Goal: Transaction & Acquisition: Purchase product/service

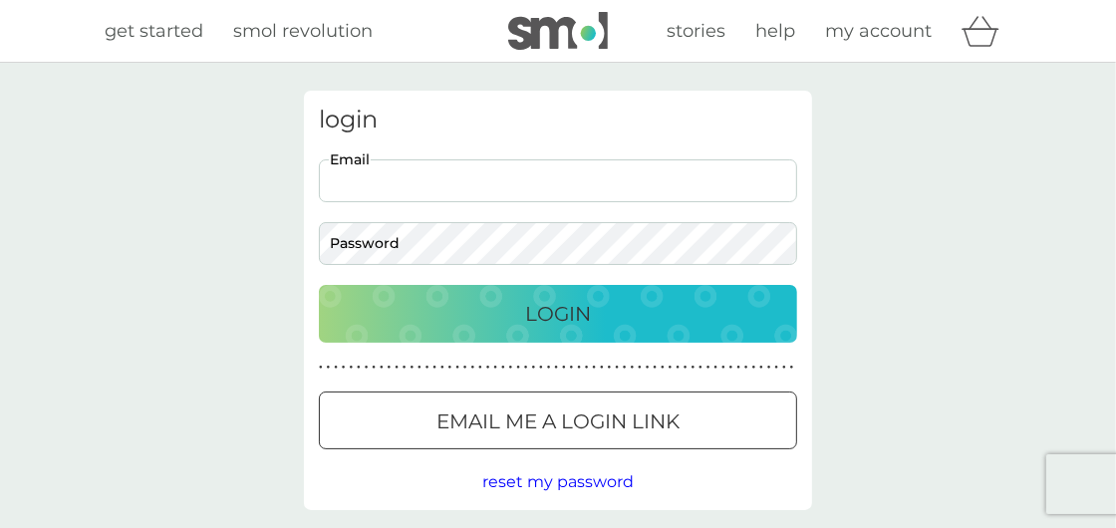
click at [522, 182] on input "Email" at bounding box center [558, 180] width 478 height 43
type input "[EMAIL_ADDRESS][DOMAIN_NAME]"
click at [319, 285] on button "Login" at bounding box center [558, 314] width 478 height 58
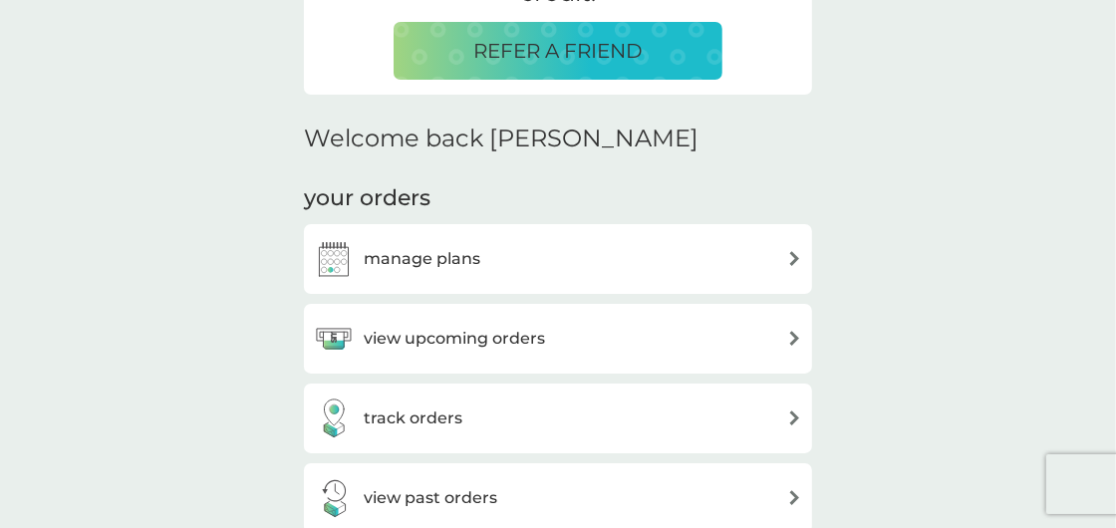
scroll to position [598, 0]
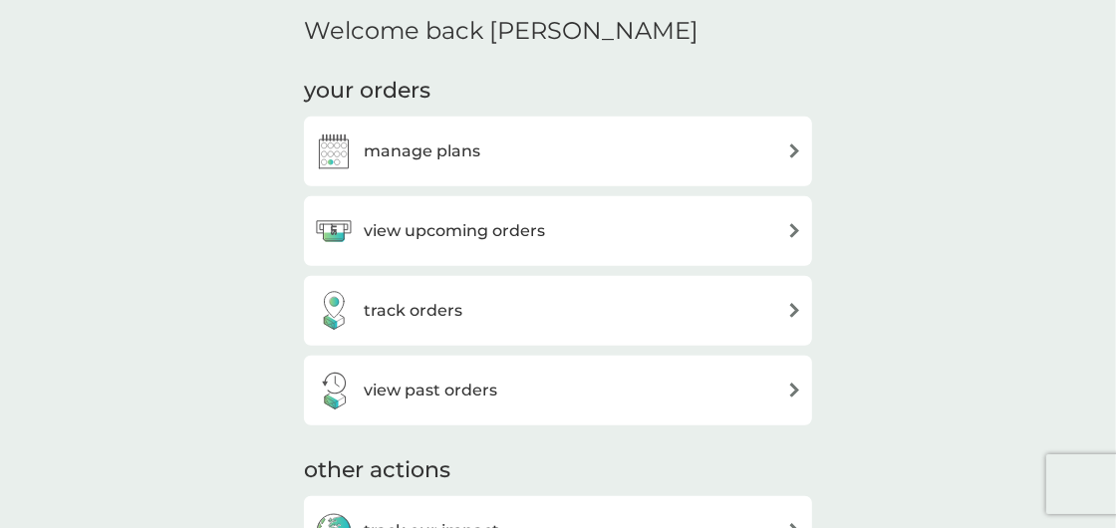
click at [449, 229] on h3 "view upcoming orders" at bounding box center [454, 231] width 181 height 26
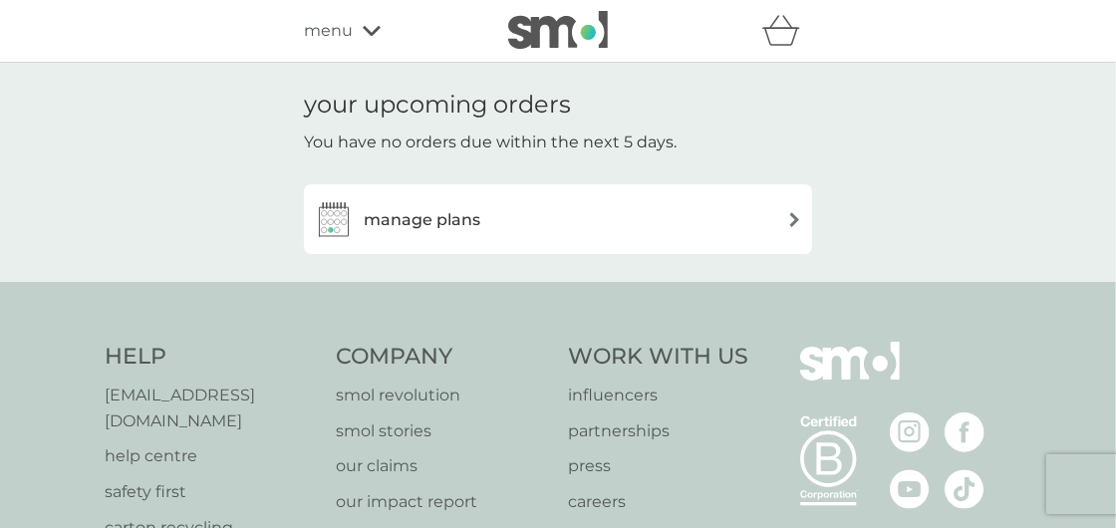
click at [450, 226] on h3 "manage plans" at bounding box center [422, 220] width 117 height 26
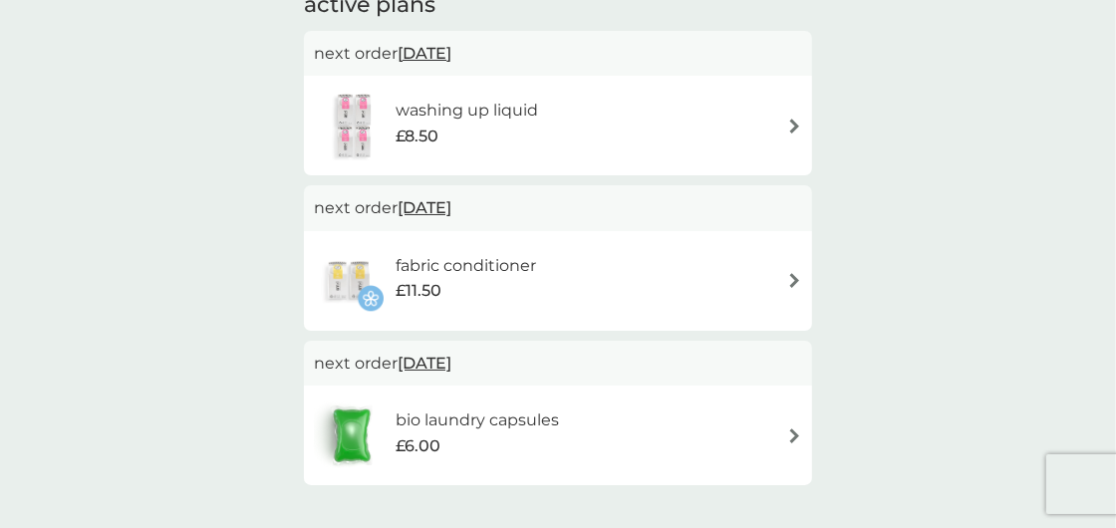
scroll to position [198, 0]
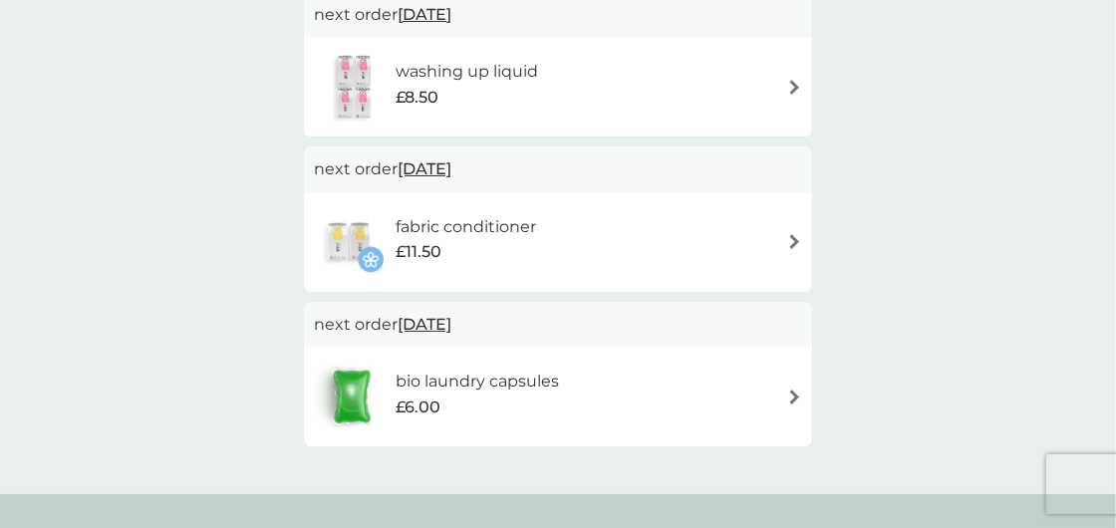
click at [446, 174] on span "[DATE]" at bounding box center [424, 168] width 54 height 39
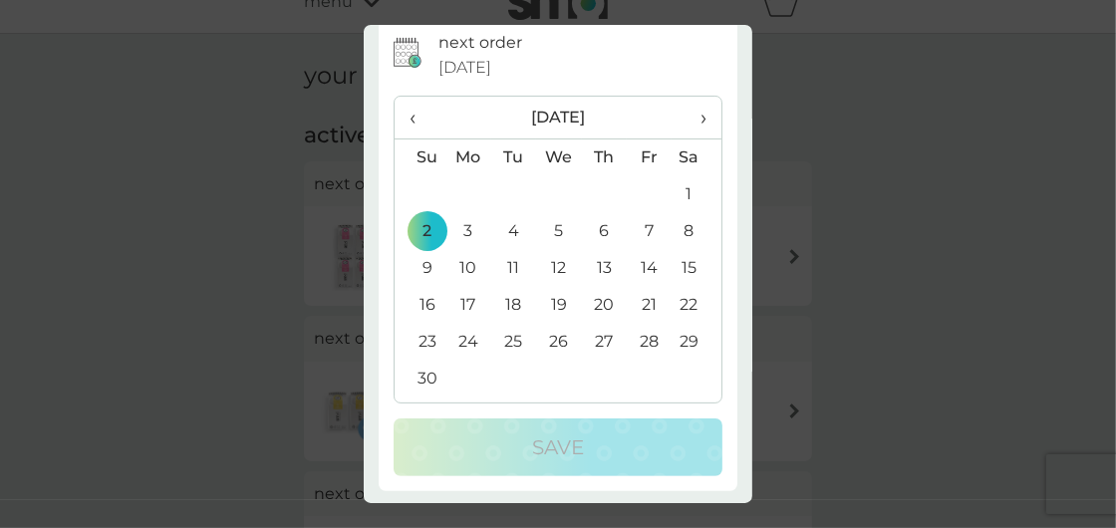
scroll to position [0, 0]
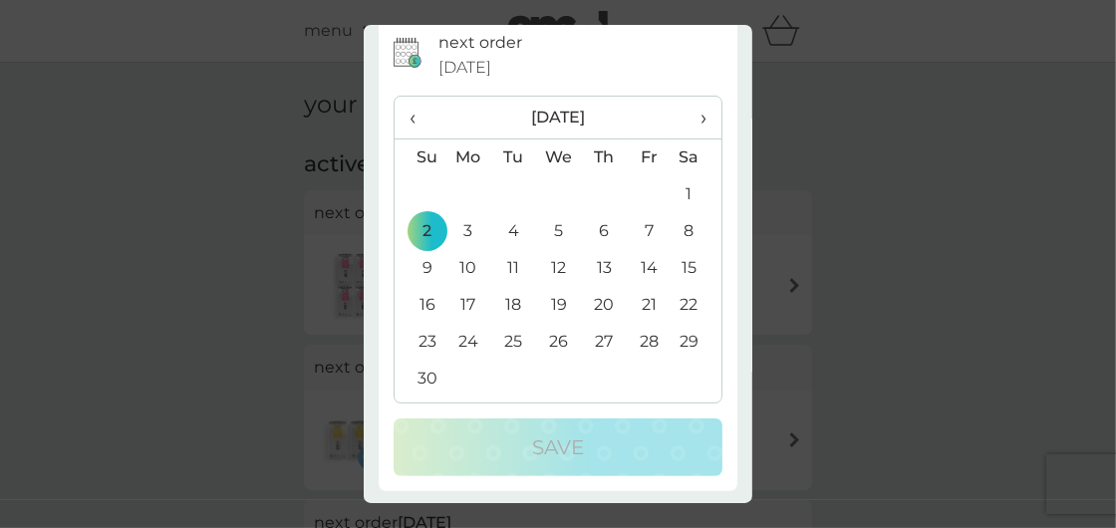
click at [841, 328] on div "extend trial period close Your trial period can be up to 35 weeks. Products wil…" at bounding box center [558, 264] width 1116 height 528
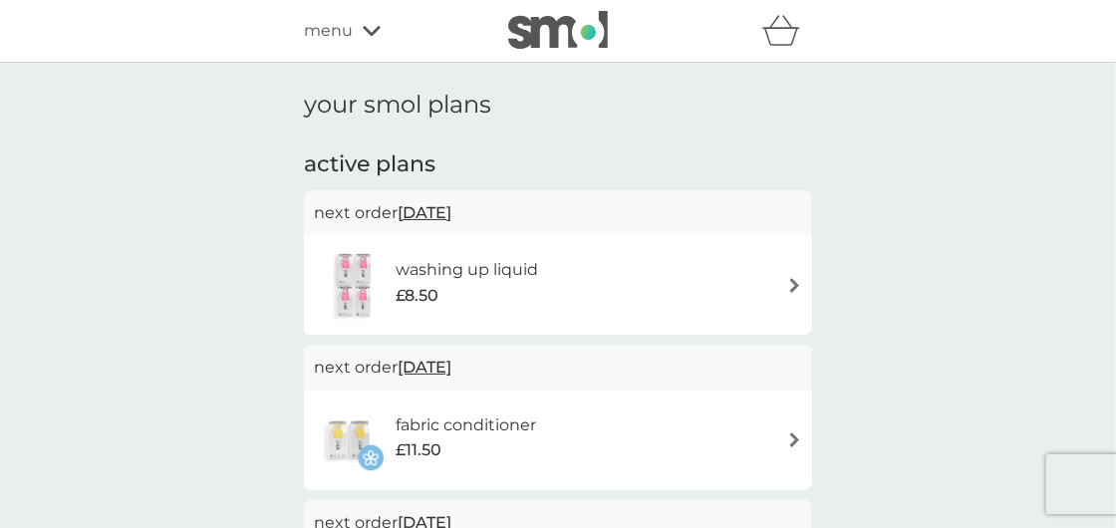
click at [342, 30] on span "menu" at bounding box center [328, 31] width 49 height 26
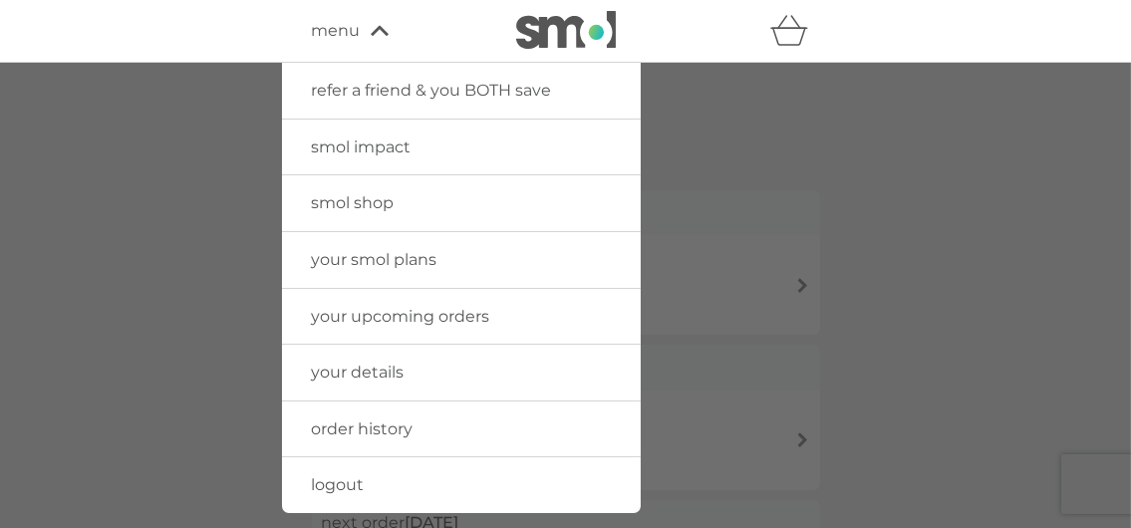
click at [363, 202] on span "smol shop" at bounding box center [353, 202] width 83 height 19
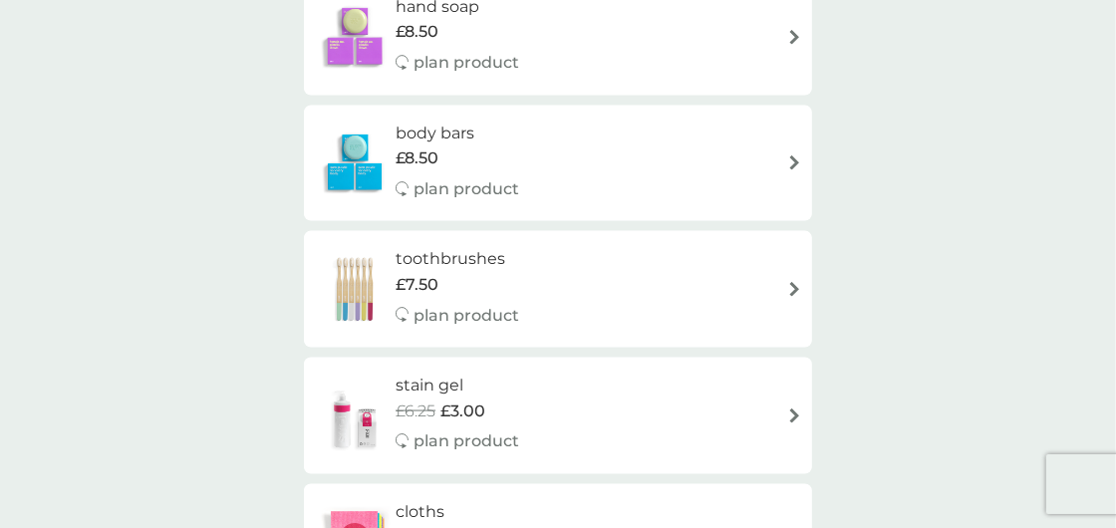
scroll to position [1693, 0]
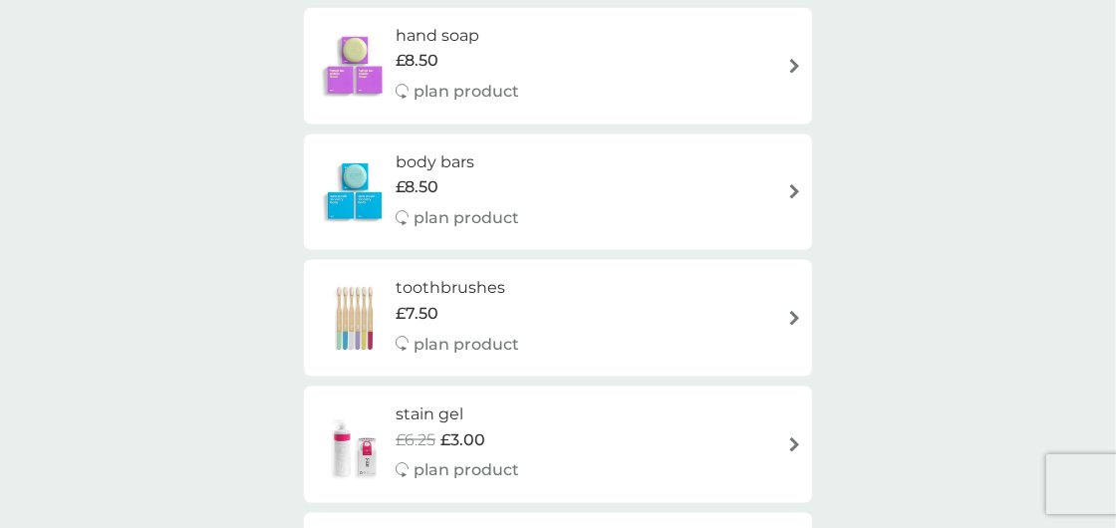
click at [413, 186] on span "£8.50" at bounding box center [416, 187] width 43 height 26
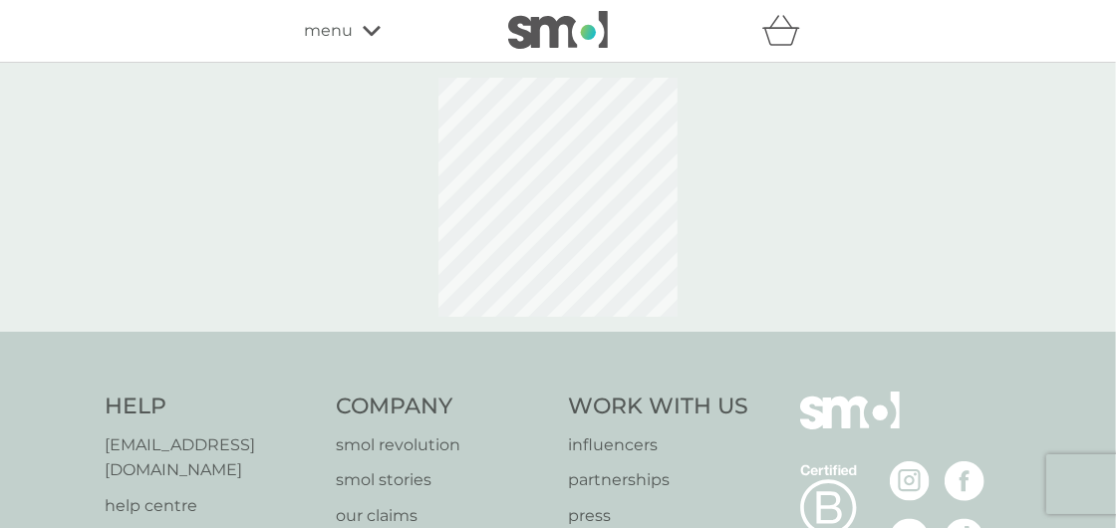
select select "91"
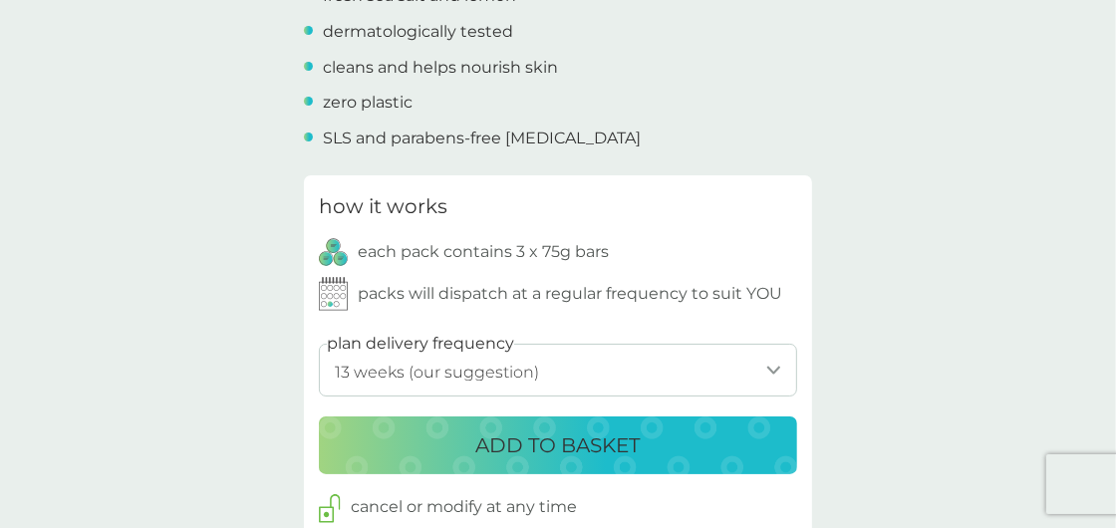
scroll to position [896, 0]
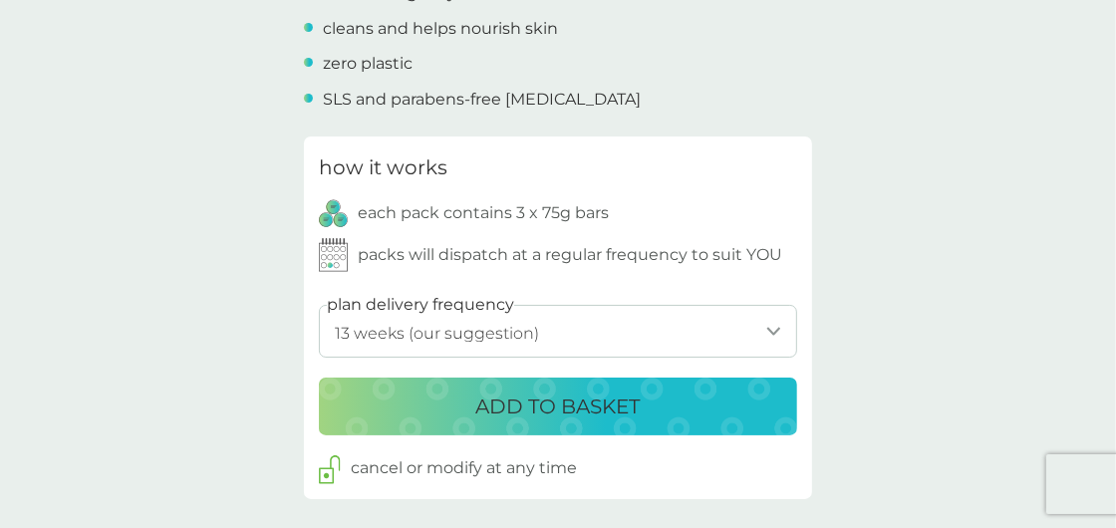
click at [555, 403] on p "ADD TO BASKET" at bounding box center [558, 407] width 164 height 32
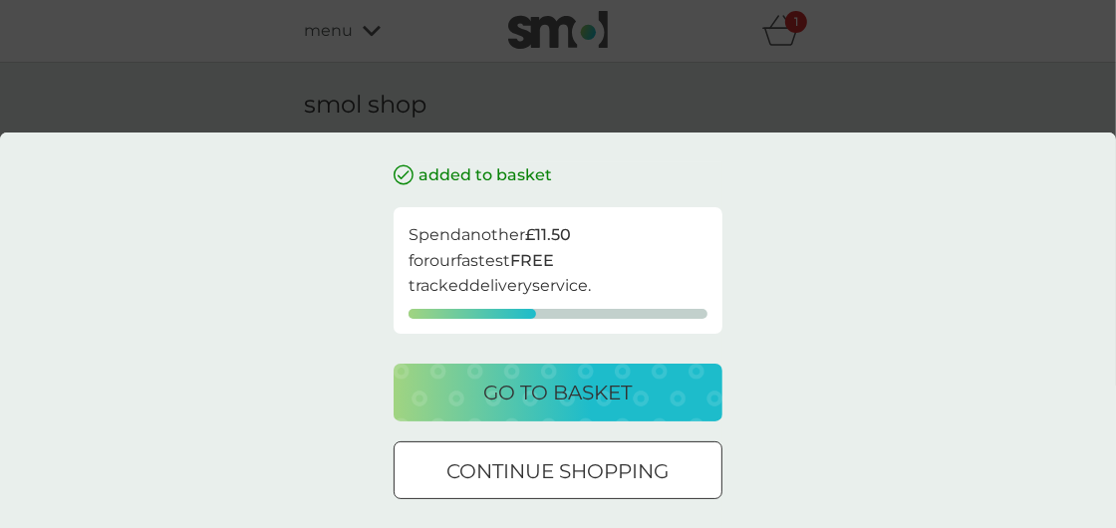
click at [551, 392] on p "go to basket" at bounding box center [558, 393] width 148 height 32
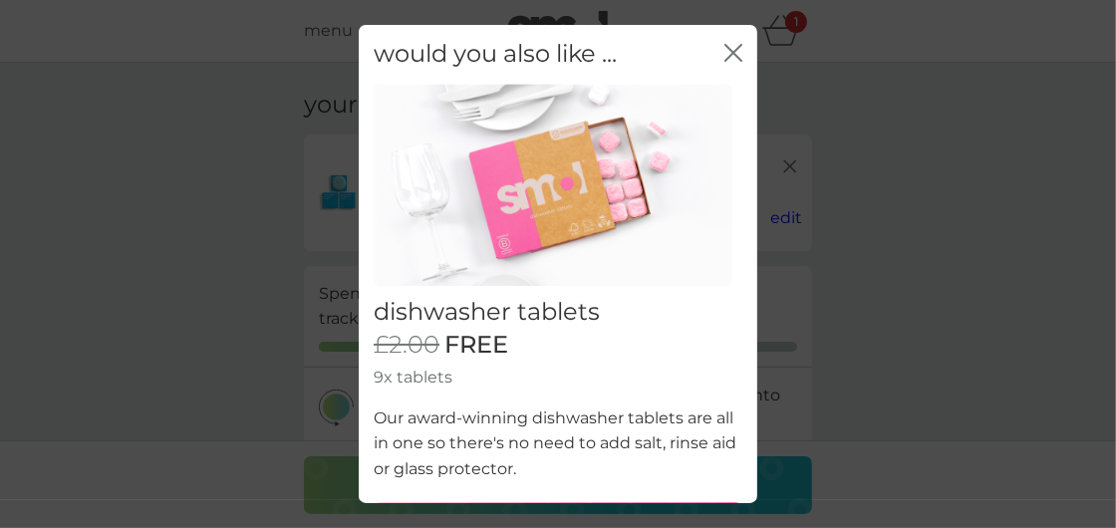
click at [724, 59] on icon "close" at bounding box center [733, 53] width 18 height 18
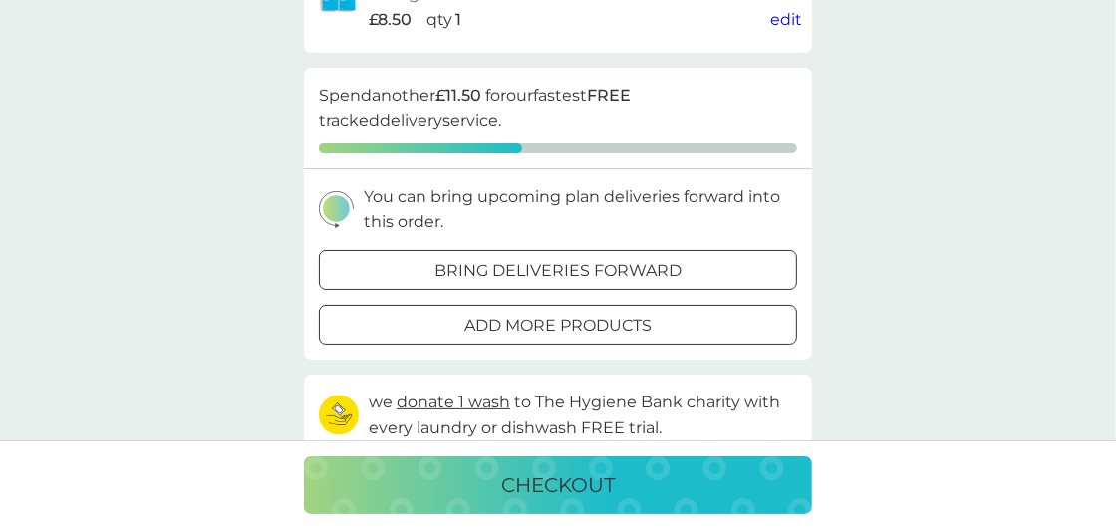
scroll to position [299, 0]
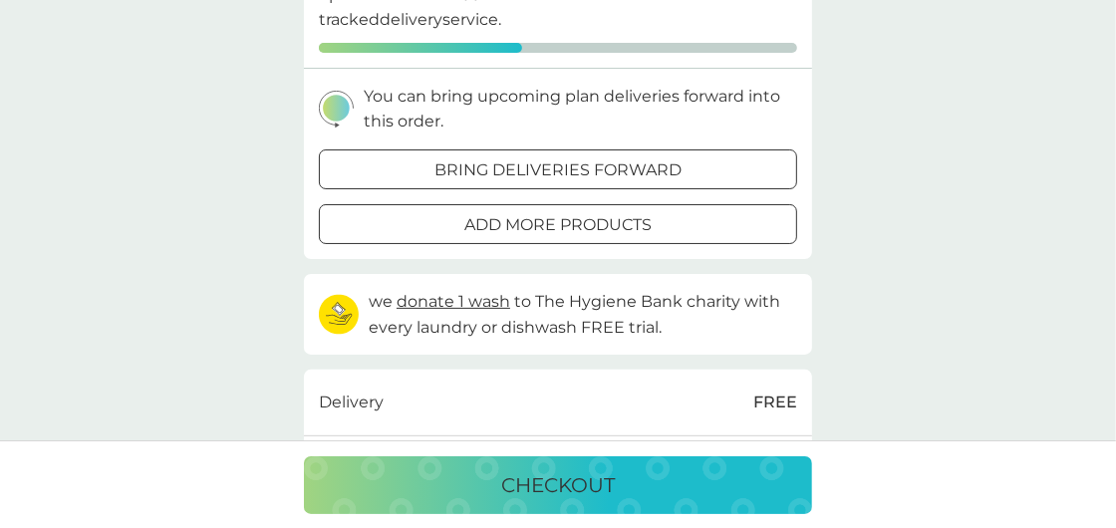
click at [541, 172] on div at bounding box center [558, 169] width 72 height 21
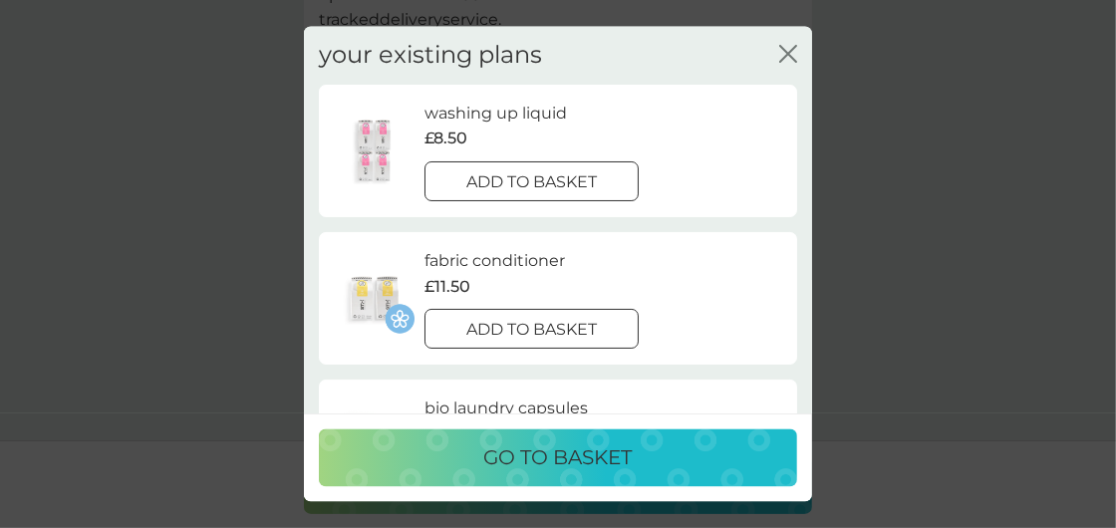
click at [516, 327] on div at bounding box center [531, 330] width 72 height 21
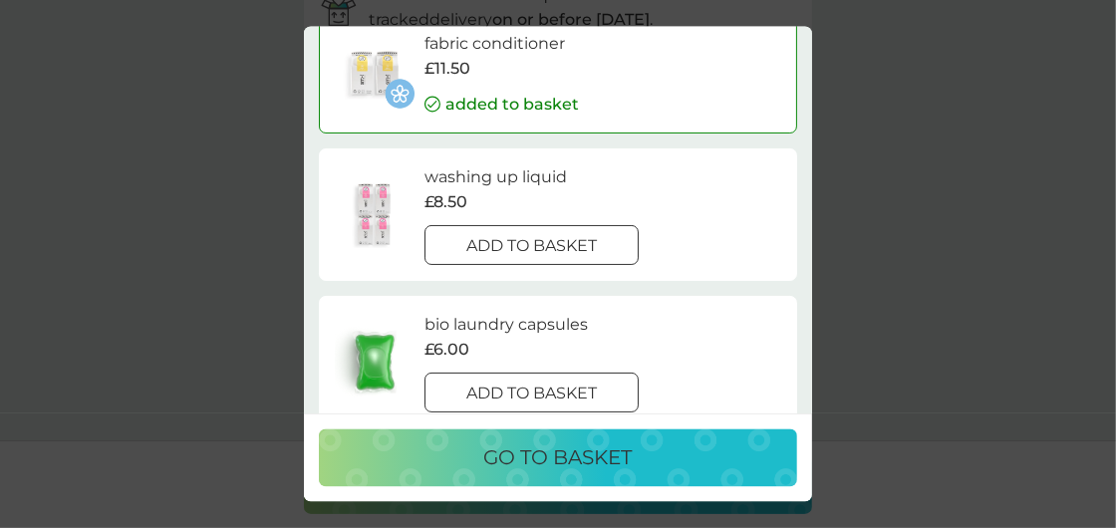
scroll to position [99, 0]
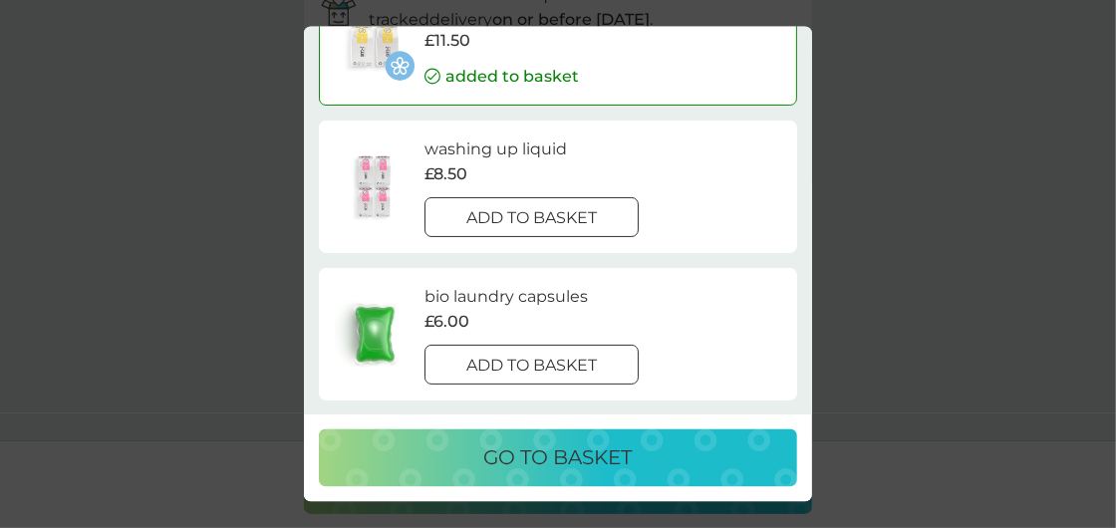
click at [559, 459] on p "go to basket" at bounding box center [558, 458] width 148 height 32
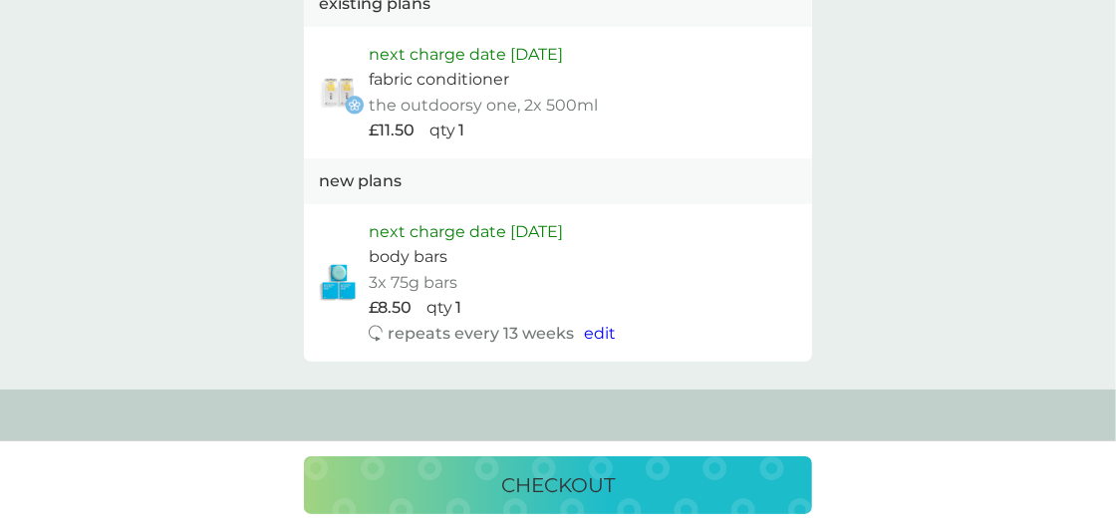
scroll to position [1104, 0]
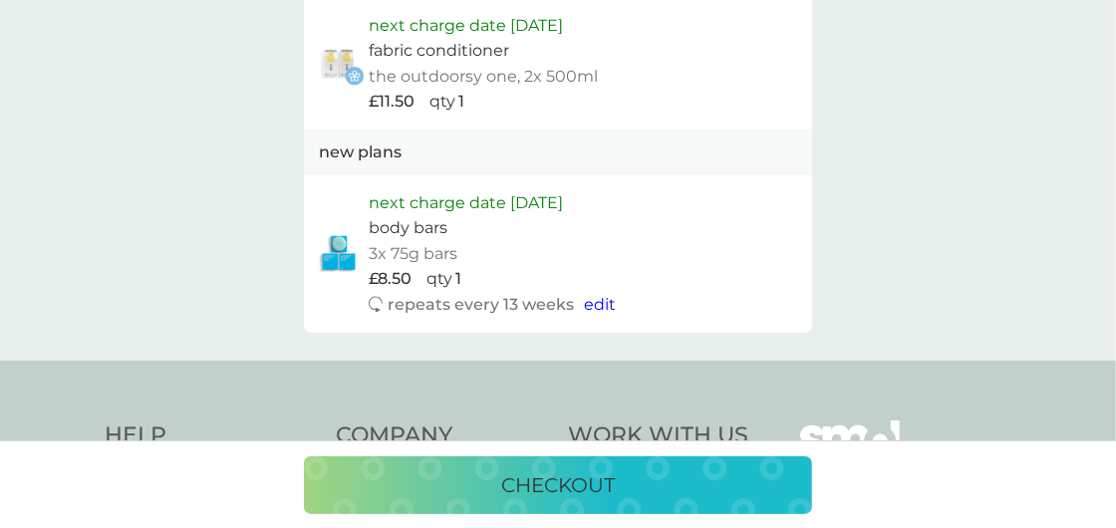
click at [563, 484] on p "checkout" at bounding box center [558, 485] width 114 height 32
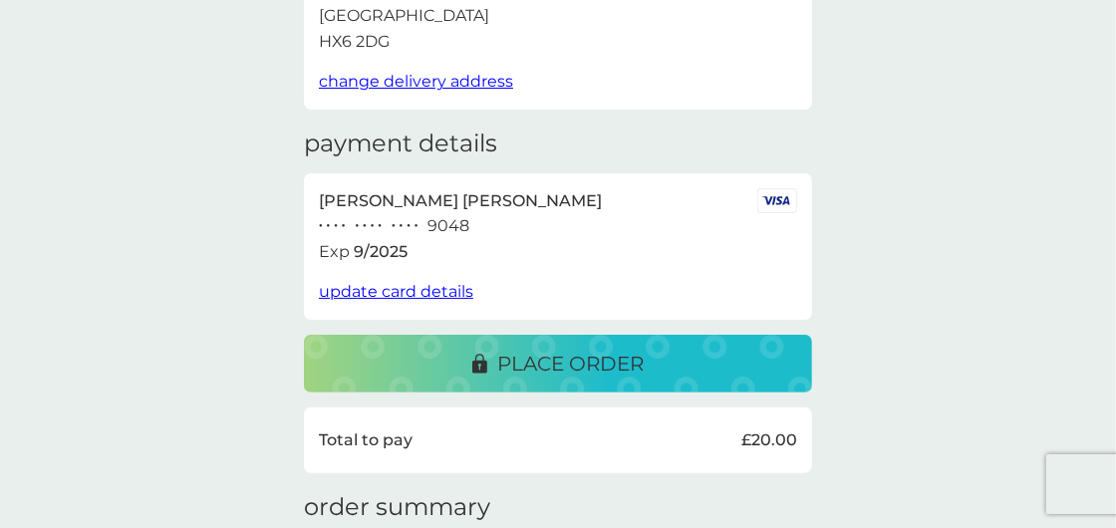
scroll to position [198, 0]
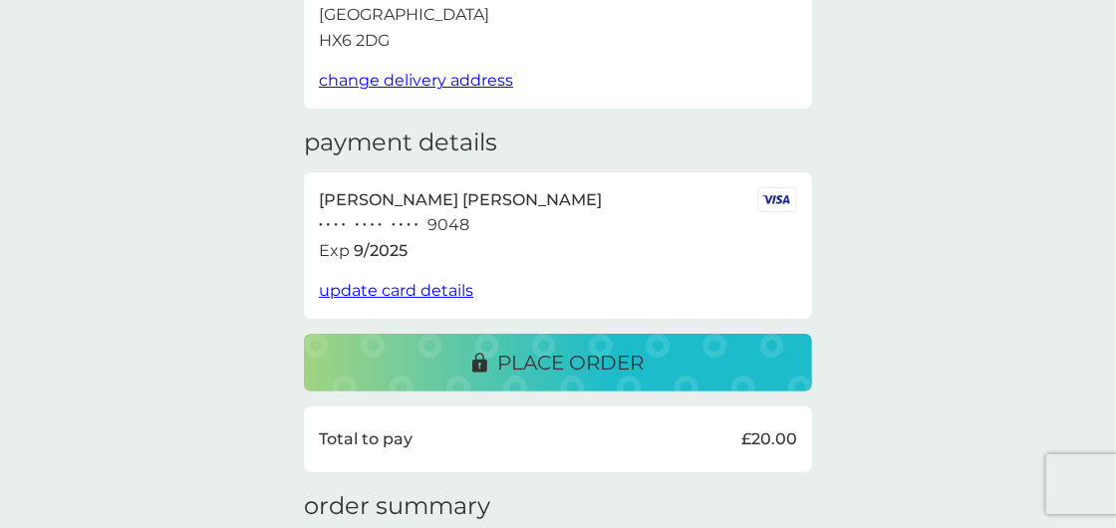
click at [411, 285] on span "update card details" at bounding box center [396, 290] width 154 height 19
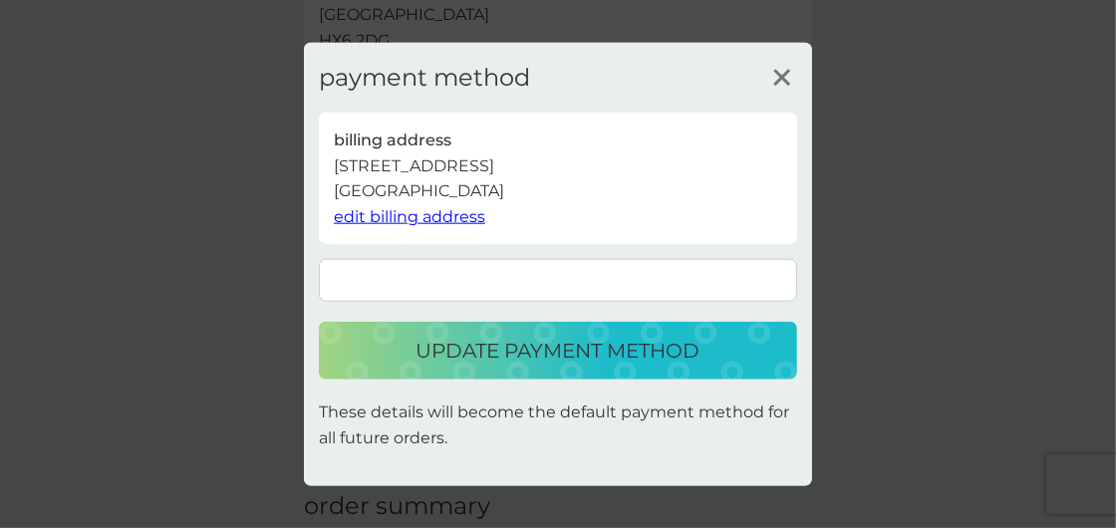
click at [542, 350] on p "update payment method" at bounding box center [558, 351] width 284 height 32
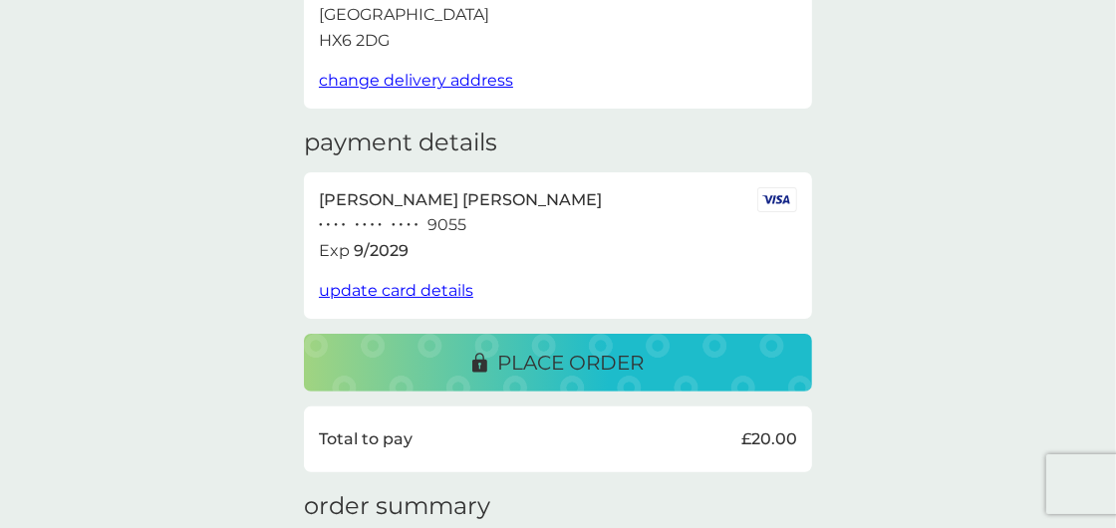
click at [535, 358] on p "place order" at bounding box center [570, 363] width 146 height 32
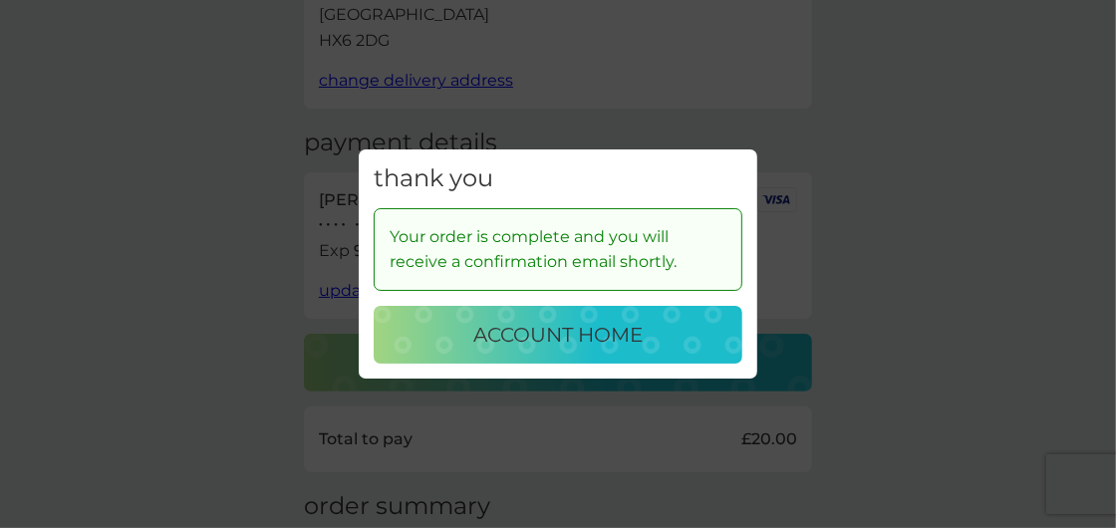
click at [523, 338] on p "account home" at bounding box center [557, 335] width 169 height 32
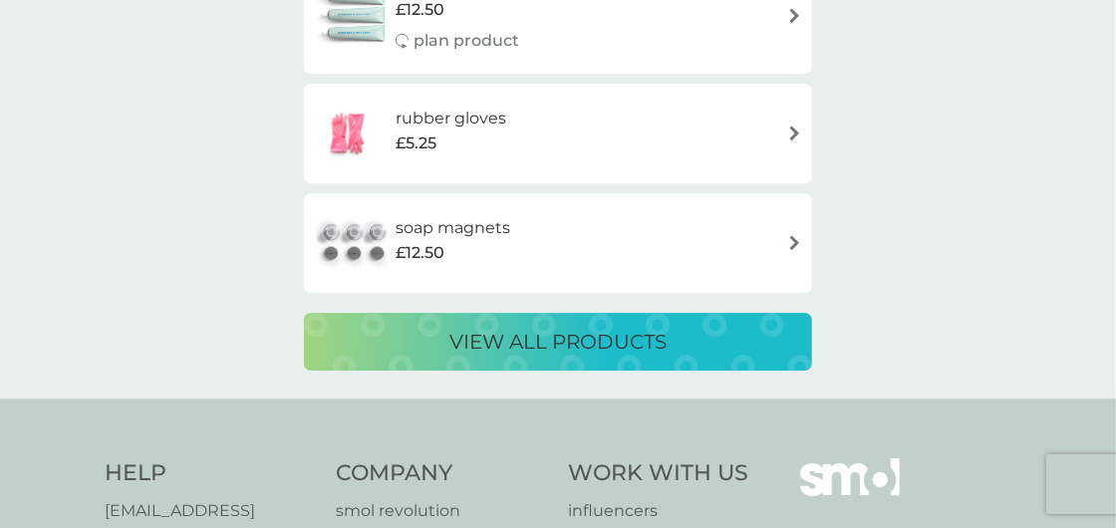
scroll to position [3884, 0]
